Goal: Information Seeking & Learning: Learn about a topic

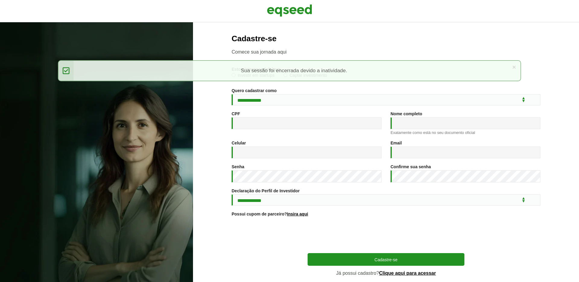
scroll to position [24, 0]
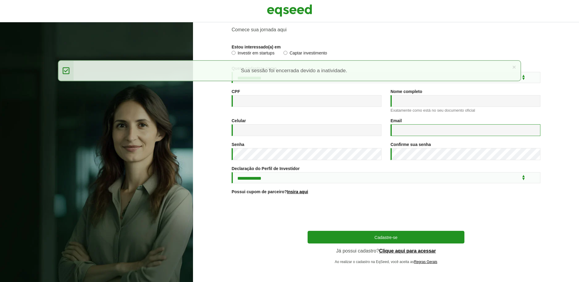
type input "**********"
click at [423, 252] on link "Clique aqui para acessar" at bounding box center [407, 251] width 57 height 5
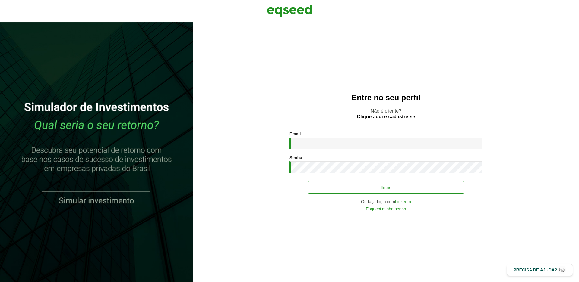
type input "**********"
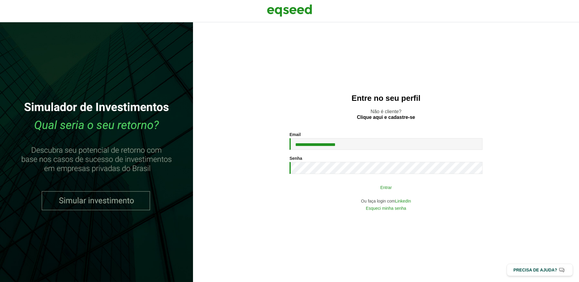
click at [365, 187] on button "Entrar" at bounding box center [385, 187] width 157 height 11
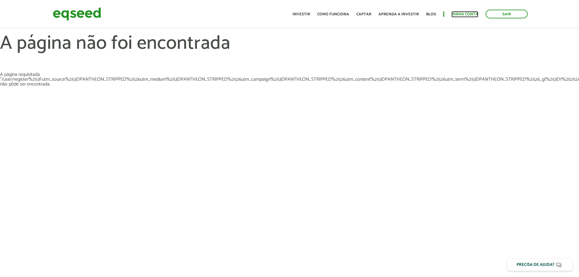
click at [453, 14] on link "Minha conta" at bounding box center [464, 14] width 27 height 4
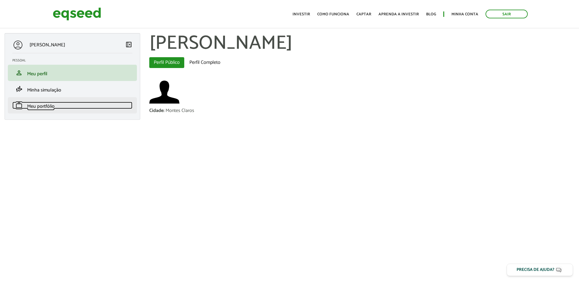
click at [71, 103] on link "work Meu portfólio" at bounding box center [72, 105] width 120 height 7
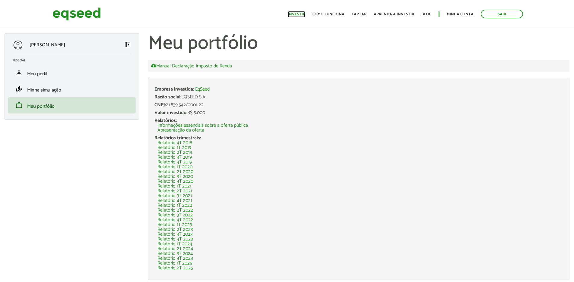
click at [292, 13] on link "Investir" at bounding box center [296, 14] width 17 height 4
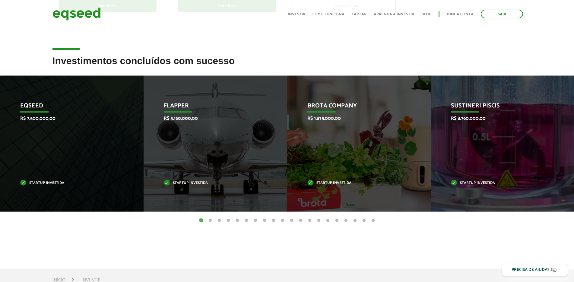
scroll to position [211, 0]
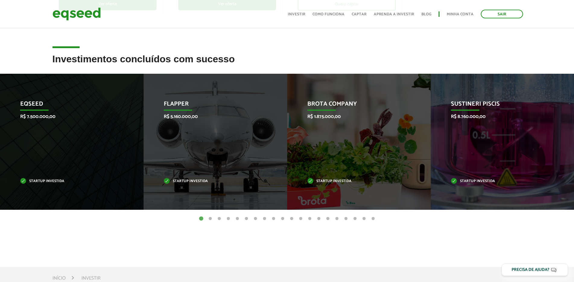
click at [211, 219] on button "2" at bounding box center [210, 219] width 6 height 6
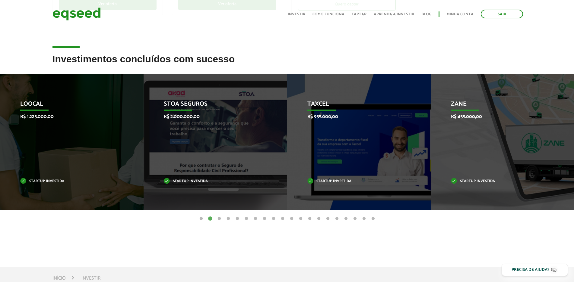
click at [220, 220] on button "3" at bounding box center [219, 219] width 6 height 6
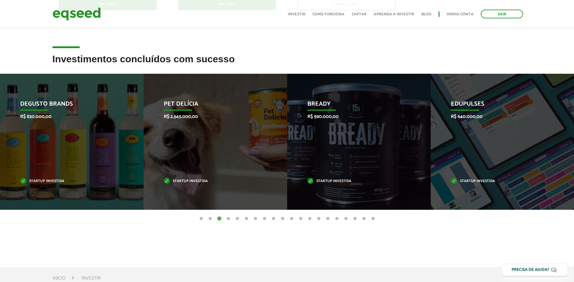
click at [227, 220] on button "4" at bounding box center [228, 219] width 6 height 6
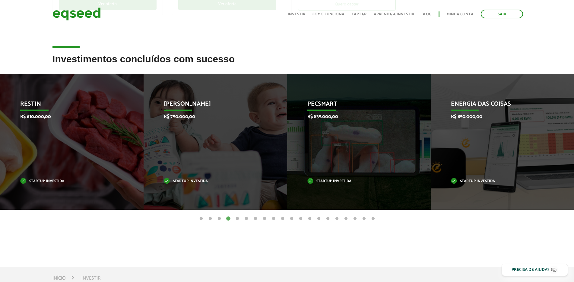
click at [236, 220] on button "5" at bounding box center [237, 219] width 6 height 6
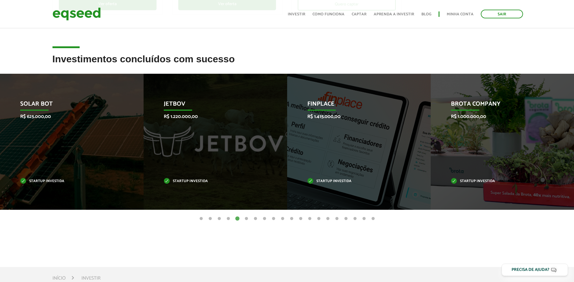
click at [247, 220] on button "6" at bounding box center [246, 219] width 6 height 6
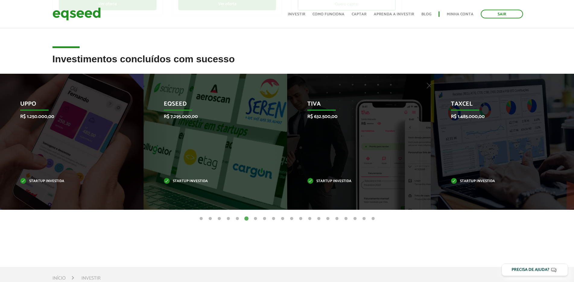
click at [253, 220] on button "7" at bounding box center [255, 219] width 6 height 6
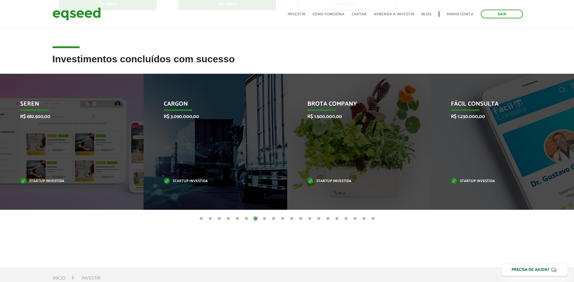
click at [265, 220] on button "8" at bounding box center [264, 219] width 6 height 6
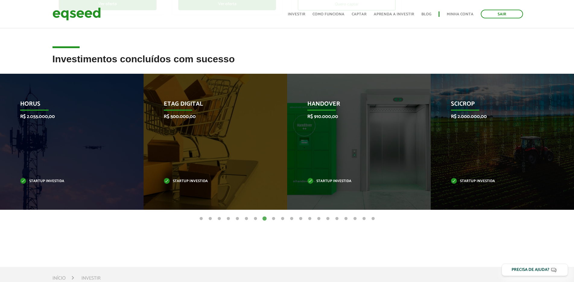
click at [270, 220] on button "9" at bounding box center [273, 219] width 6 height 6
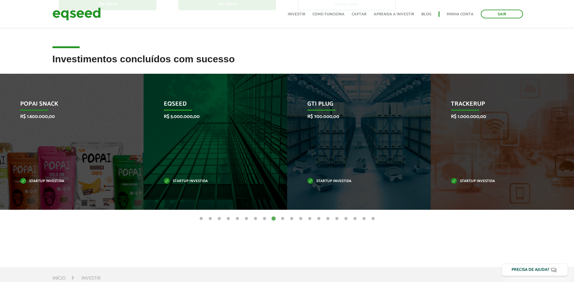
click at [284, 219] on button "10" at bounding box center [282, 219] width 6 height 6
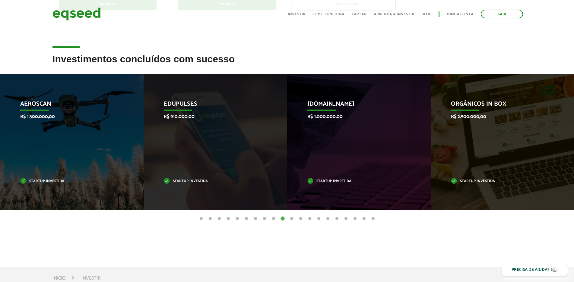
click at [292, 219] on button "11" at bounding box center [291, 219] width 6 height 6
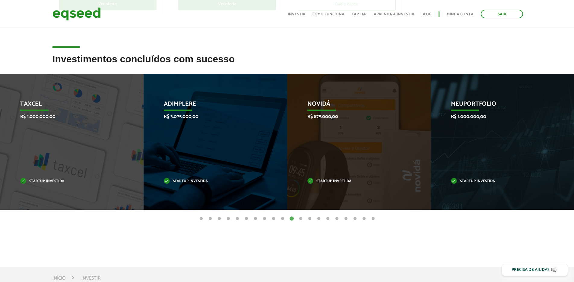
click at [302, 220] on button "12" at bounding box center [301, 219] width 6 height 6
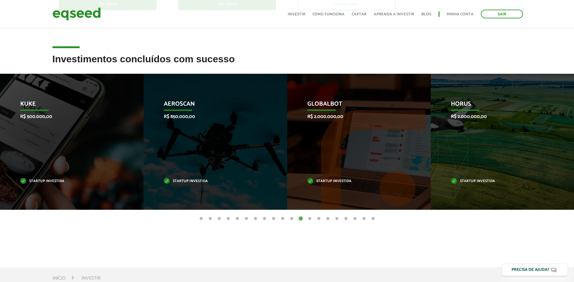
click at [307, 220] on button "13" at bounding box center [310, 219] width 6 height 6
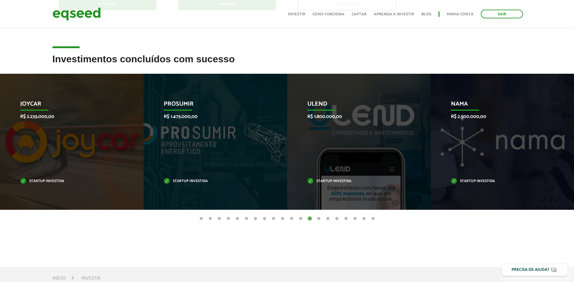
click at [318, 220] on button "14" at bounding box center [319, 219] width 6 height 6
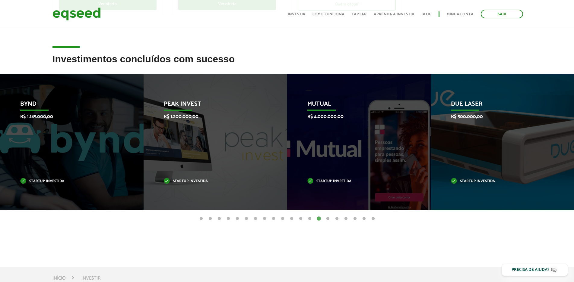
click at [328, 221] on button "15" at bounding box center [328, 219] width 6 height 6
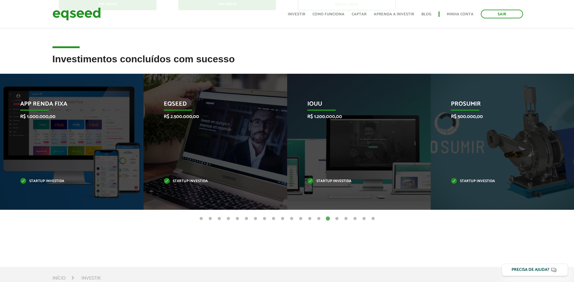
click at [336, 221] on button "16" at bounding box center [337, 219] width 6 height 6
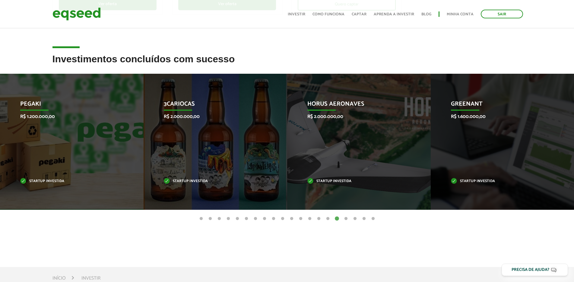
click at [344, 220] on button "17" at bounding box center [346, 219] width 6 height 6
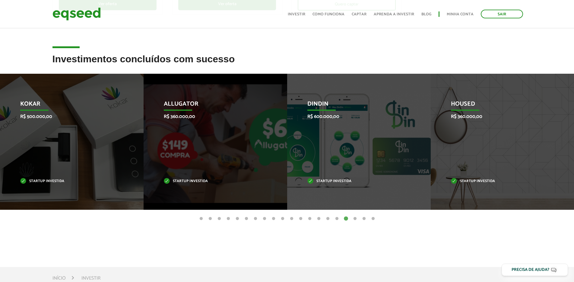
click at [353, 219] on button "18" at bounding box center [355, 219] width 6 height 6
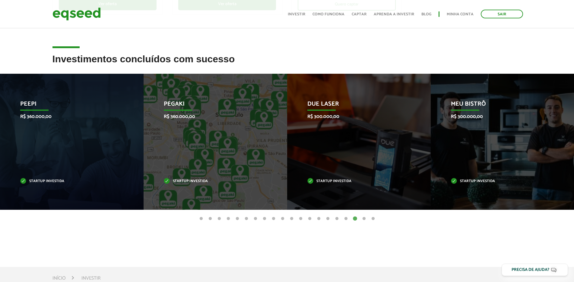
click at [363, 220] on button "19" at bounding box center [364, 219] width 6 height 6
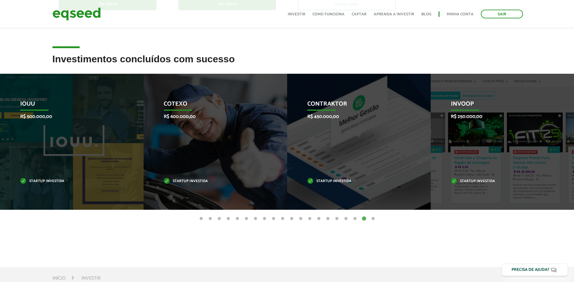
click at [374, 218] on button "20" at bounding box center [373, 219] width 6 height 6
